Goal: Check status: Check status

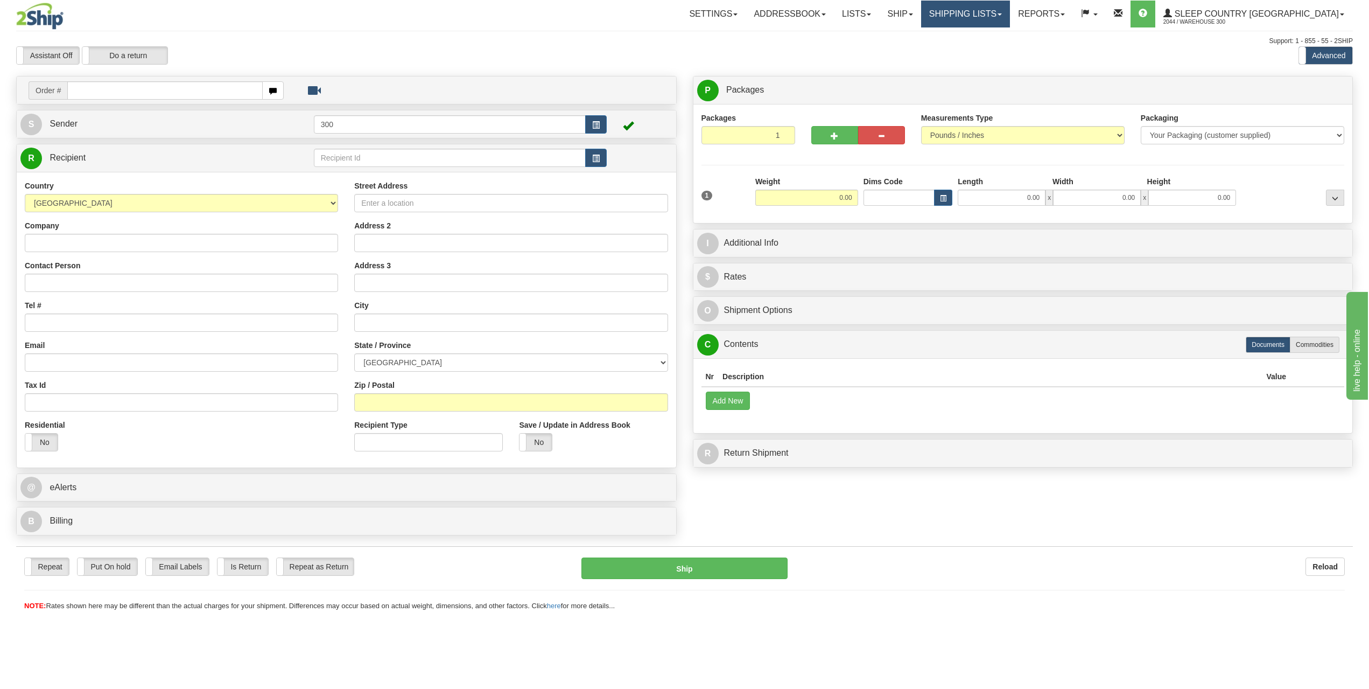
click at [1010, 10] on link "Shipping lists" at bounding box center [965, 14] width 89 height 27
click at [985, 48] on span "Search Shipment History" at bounding box center [956, 51] width 83 height 9
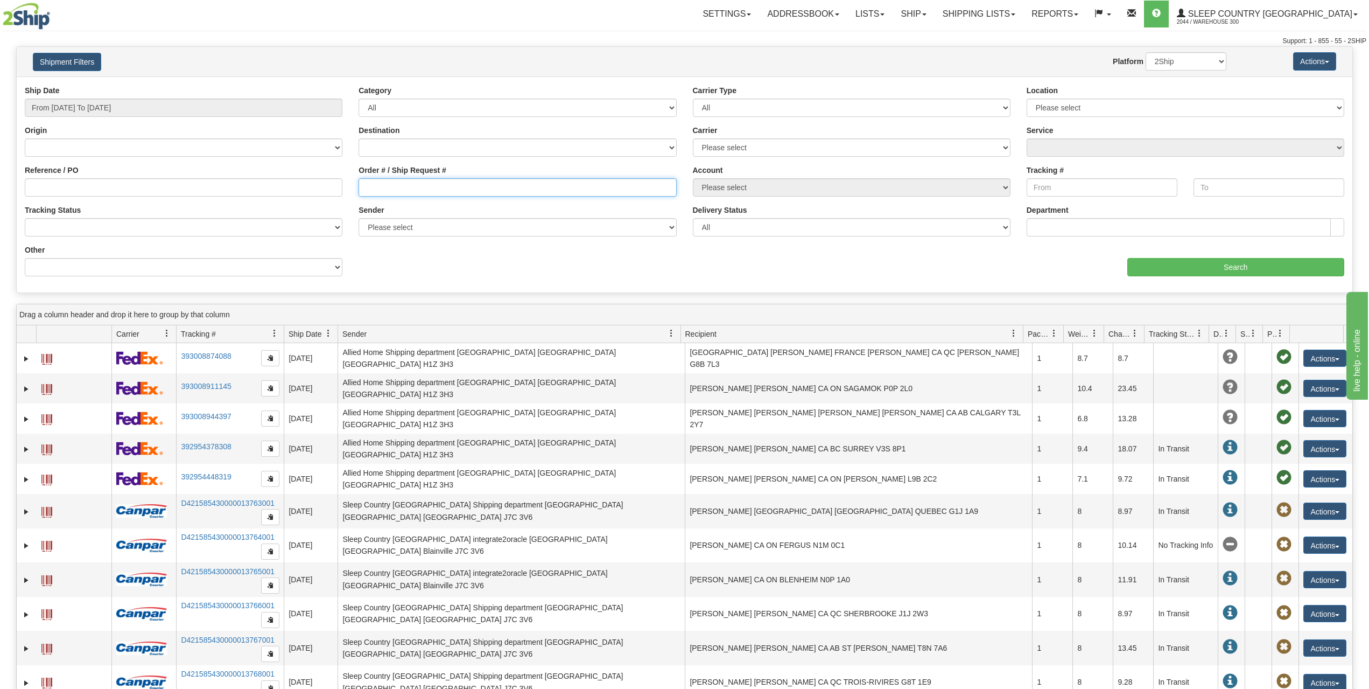
click at [400, 184] on input "Order # / Ship Request #" at bounding box center [518, 187] width 318 height 18
click at [373, 183] on input "Order # / Ship Request #" at bounding box center [518, 187] width 318 height 18
paste input "9002I067543"
type input "9002I067543"
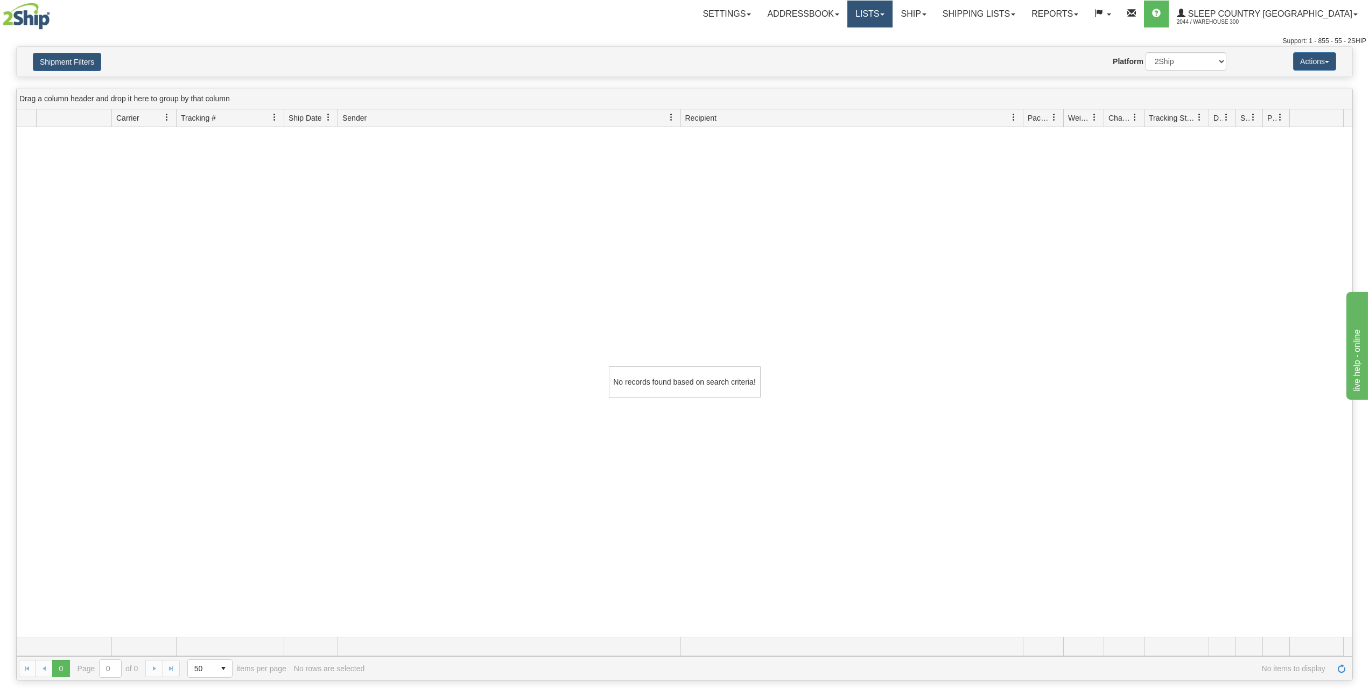
click at [893, 16] on link "Lists" at bounding box center [870, 14] width 45 height 27
click at [1024, 16] on link "Shipping lists" at bounding box center [979, 14] width 89 height 27
click at [1011, 52] on span "Search Shipment History" at bounding box center [970, 51] width 83 height 9
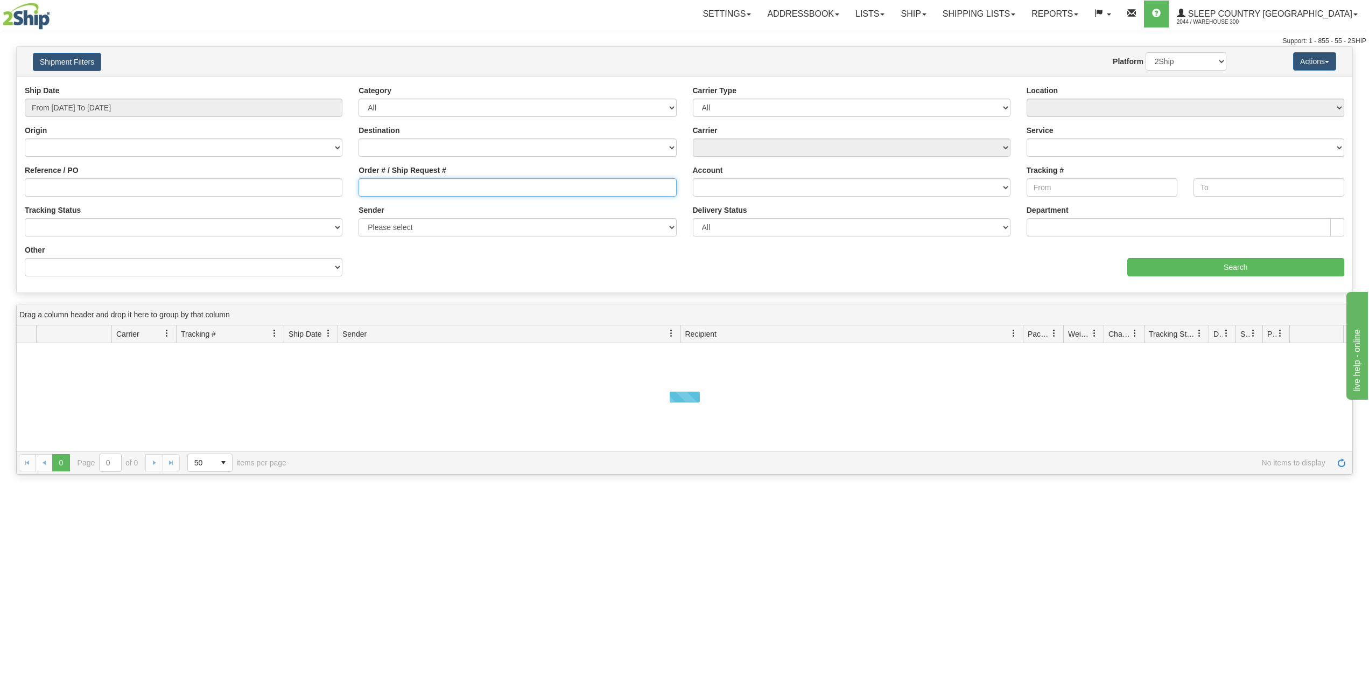
click at [385, 184] on input "Order # / Ship Request #" at bounding box center [518, 187] width 318 height 18
